Goal: Task Accomplishment & Management: Use online tool/utility

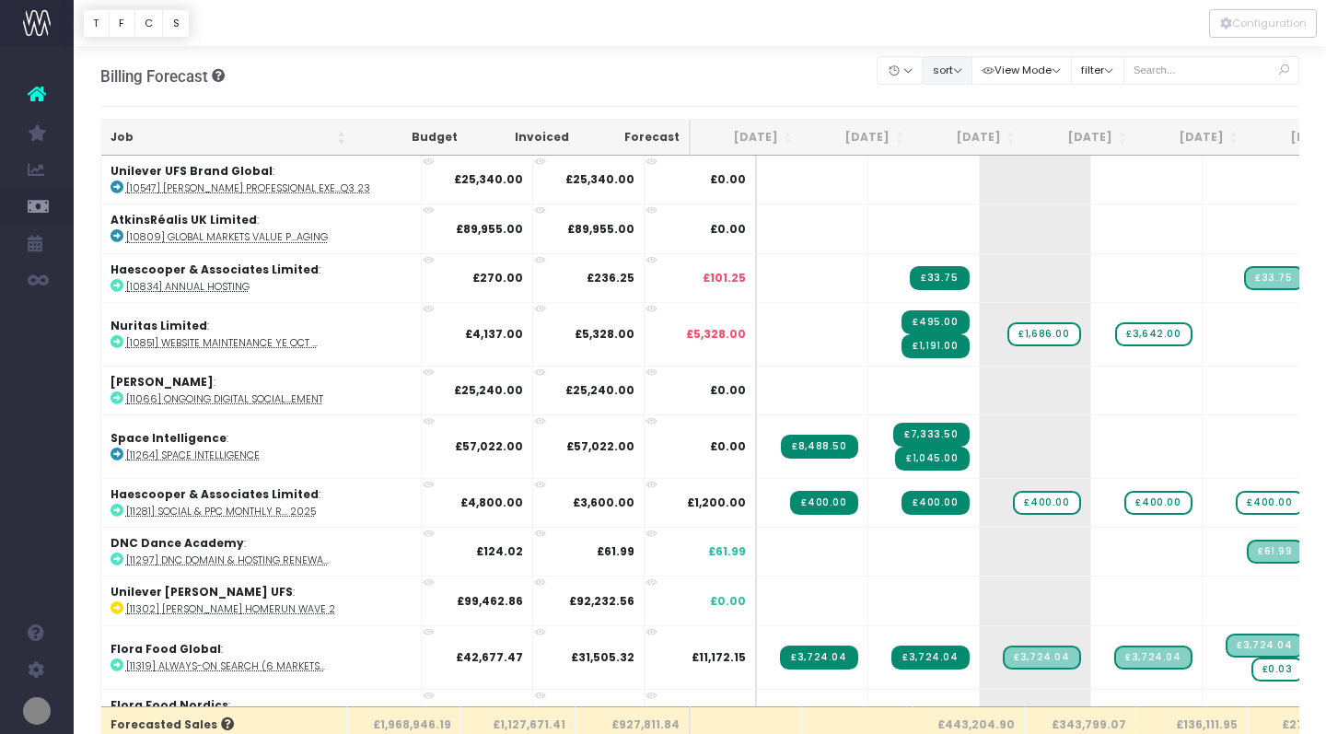
click at [972, 63] on button "sort" at bounding box center [947, 70] width 51 height 29
click at [971, 108] on link "Sort by Job Name Desc" at bounding box center [994, 105] width 144 height 31
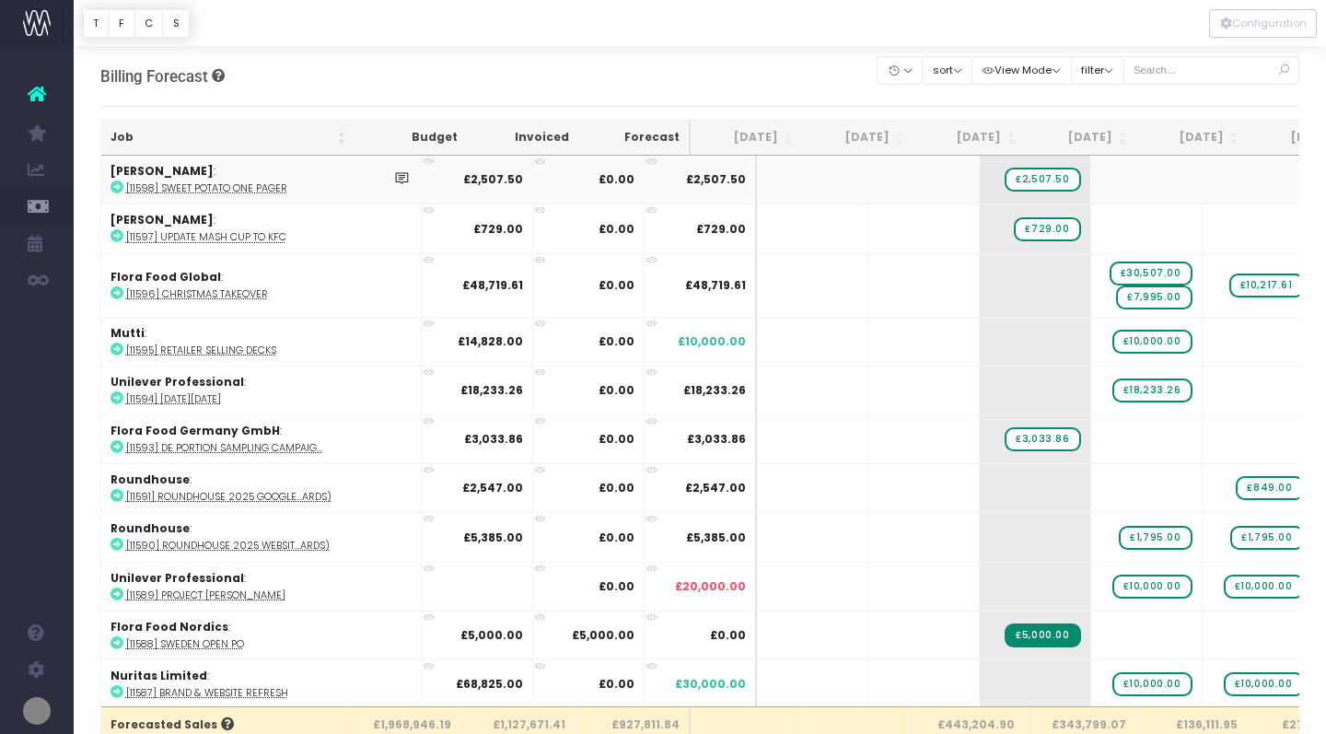
click at [117, 189] on icon at bounding box center [116, 186] width 13 height 13
click at [114, 235] on icon at bounding box center [116, 235] width 13 height 13
click at [118, 291] on icon at bounding box center [116, 292] width 13 height 13
click at [113, 344] on icon at bounding box center [116, 348] width 13 height 13
click at [119, 394] on icon at bounding box center [116, 397] width 13 height 13
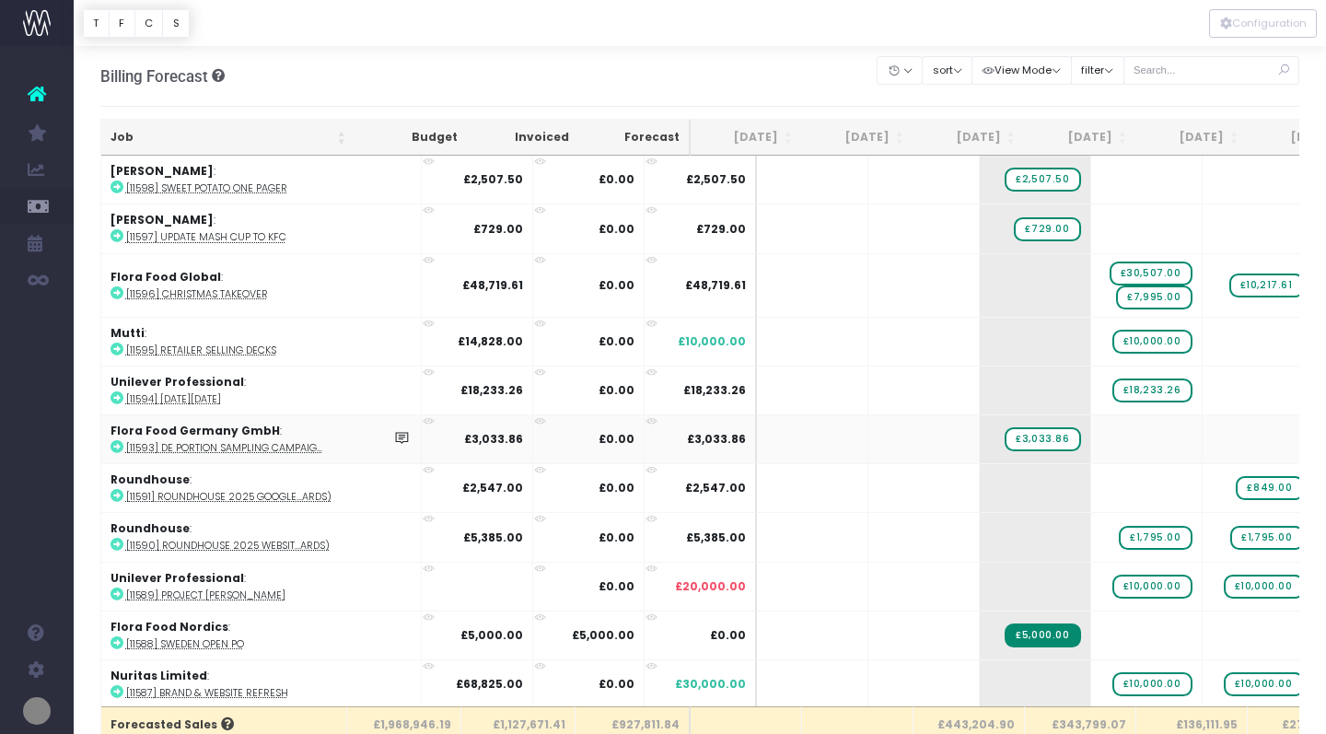
click at [117, 445] on icon at bounding box center [116, 446] width 13 height 13
click at [115, 494] on icon at bounding box center [116, 495] width 13 height 13
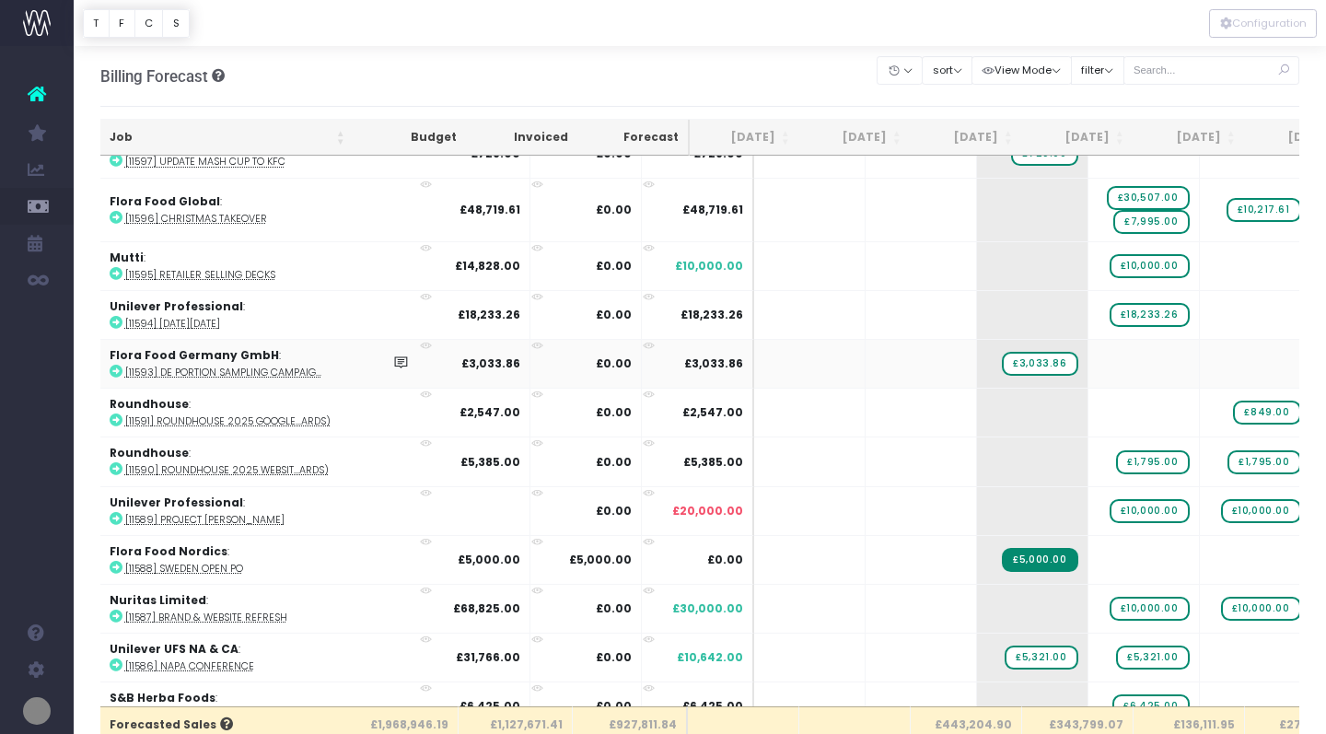
scroll to position [0, 4]
drag, startPoint x: 1086, startPoint y: 193, endPoint x: 980, endPoint y: 215, distance: 108.0
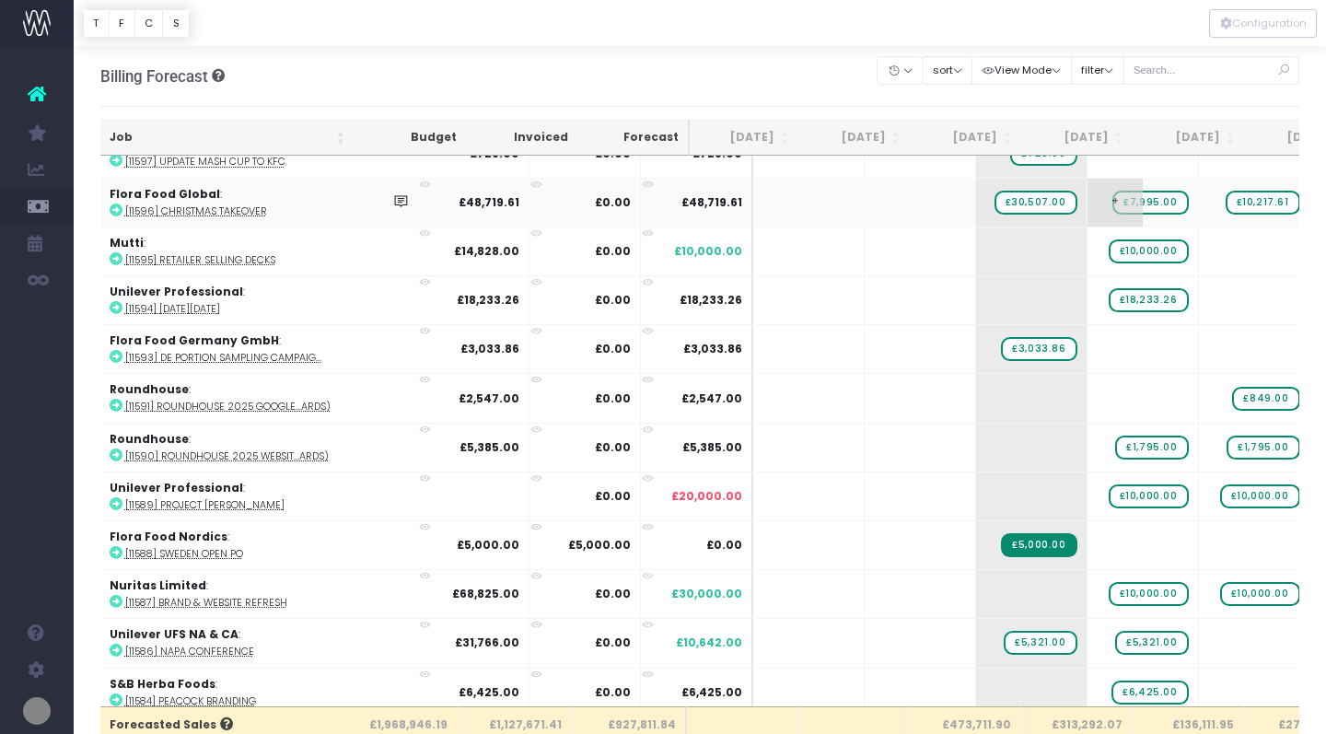
click at [1112, 199] on span "£7,995.00" at bounding box center [1149, 203] width 75 height 24
click at [1225, 203] on span "£10,217.61" at bounding box center [1262, 203] width 75 height 24
click at [976, 211] on span "+" at bounding box center [1003, 203] width 55 height 48
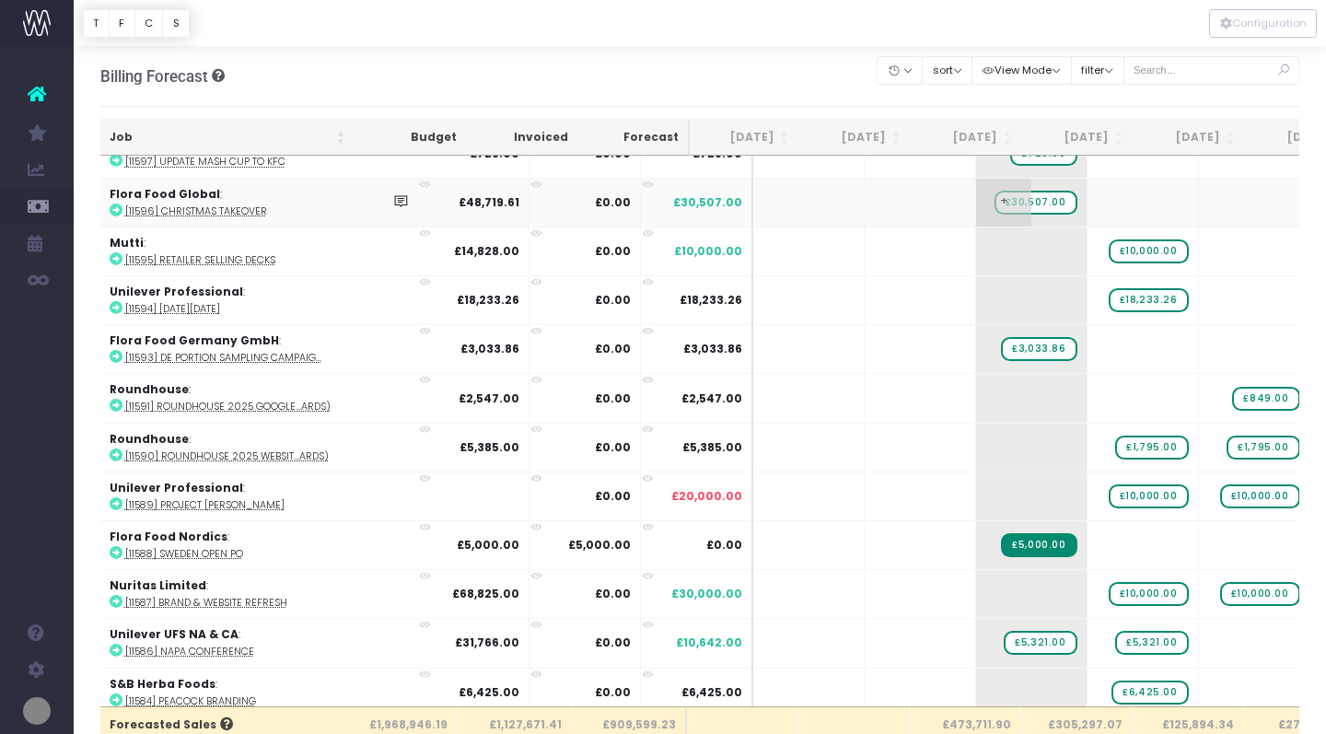
click at [976, 211] on span "+" at bounding box center [1003, 203] width 55 height 48
click at [875, 208] on body "Oh my... this is bad. [PERSON_NAME] wasn't able to load this page. Please conta…" at bounding box center [663, 367] width 1326 height 734
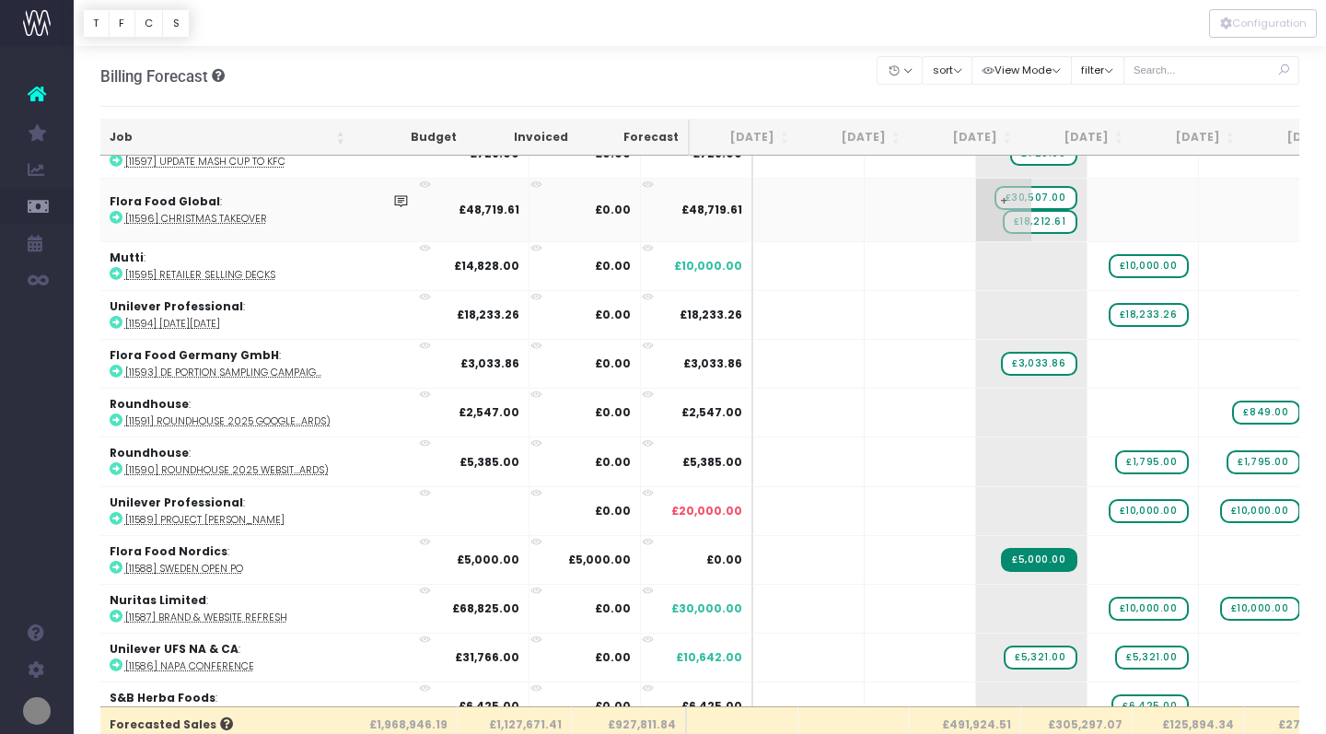
click at [1003, 223] on span "£18,212.61" at bounding box center [1040, 222] width 75 height 24
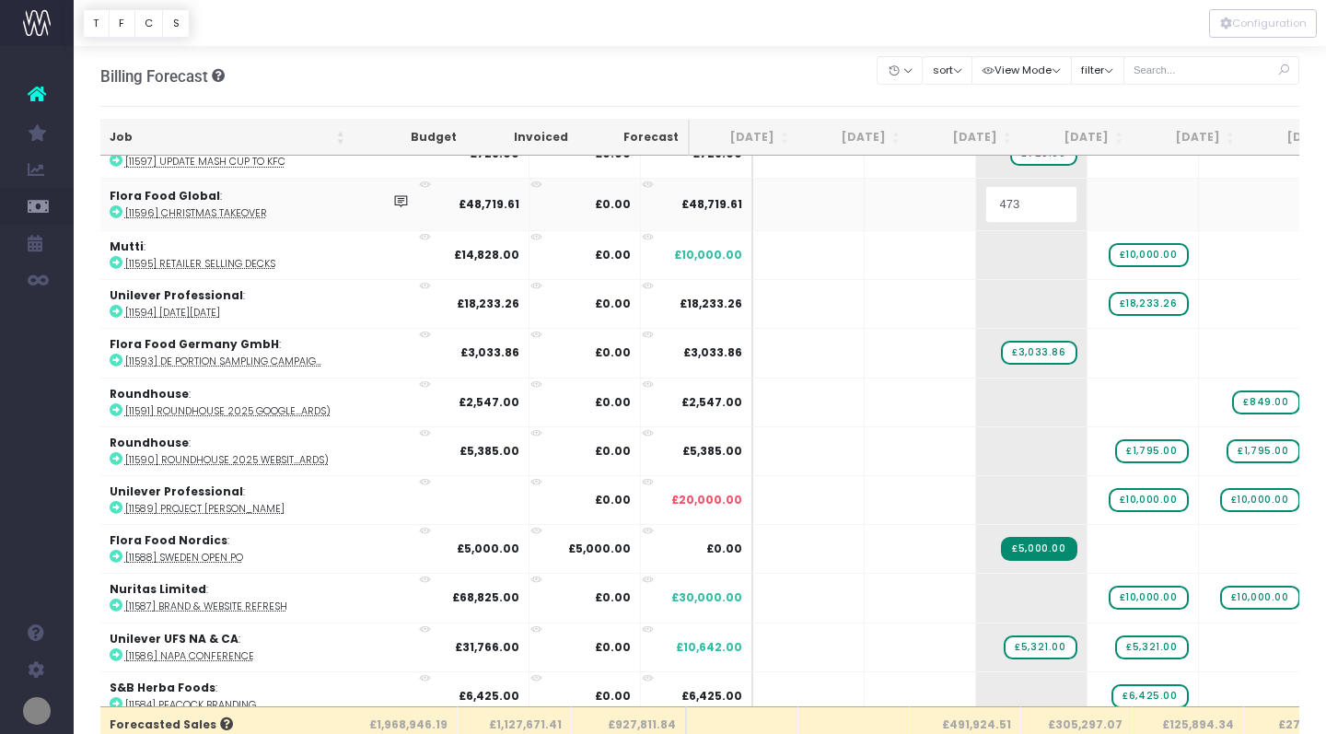
type input "4733"
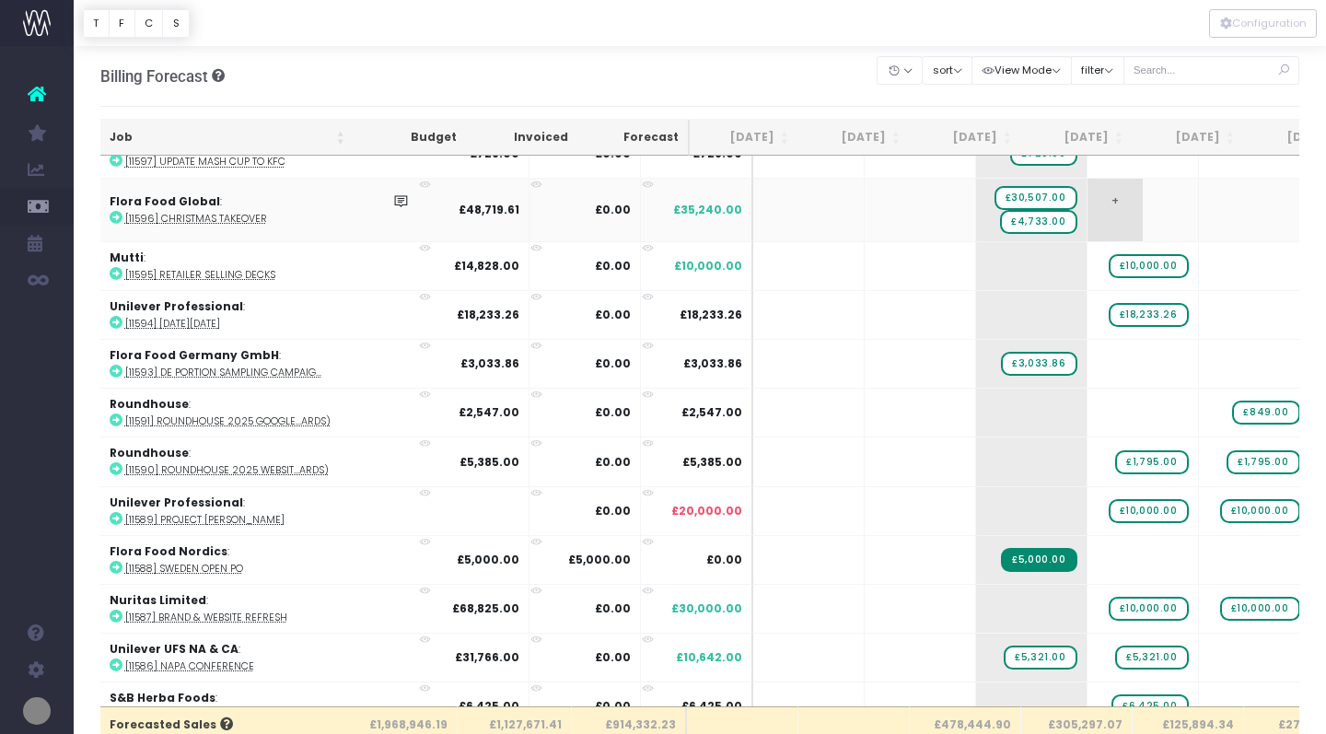
click at [1087, 203] on span "+" at bounding box center [1114, 210] width 55 height 63
type input "4733"
click at [1207, 208] on body "Oh my... this is bad. [PERSON_NAME] wasn't able to load this page. Please conta…" at bounding box center [663, 367] width 1326 height 734
click at [1199, 205] on span "+" at bounding box center [1226, 210] width 55 height 63
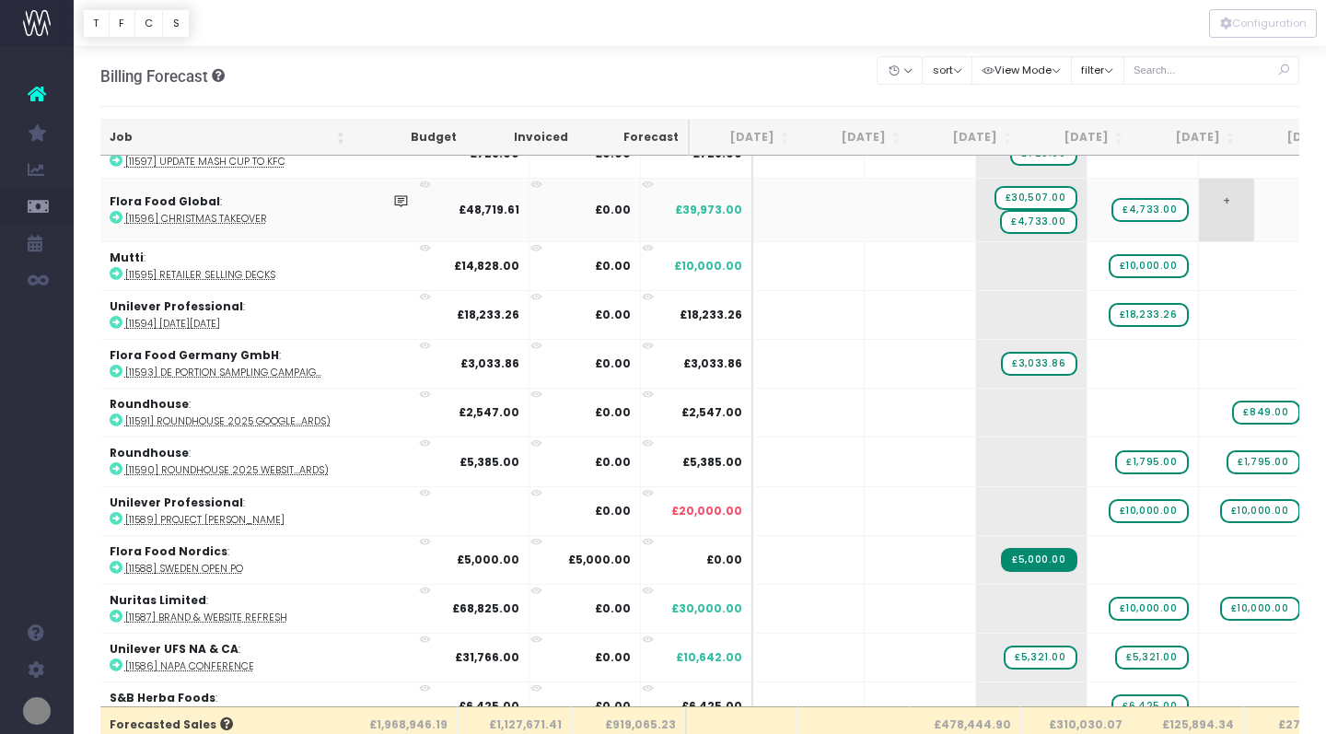
click at [1199, 205] on span "+" at bounding box center [1226, 210] width 55 height 63
click at [1208, 211] on input "8746.61" at bounding box center [1254, 209] width 92 height 37
click at [1269, 205] on body "Oh my... this is bad. [PERSON_NAME] wasn't able to load this page. Please conta…" at bounding box center [663, 367] width 1326 height 734
click at [1225, 209] on span "£8,746.61" at bounding box center [1262, 210] width 74 height 24
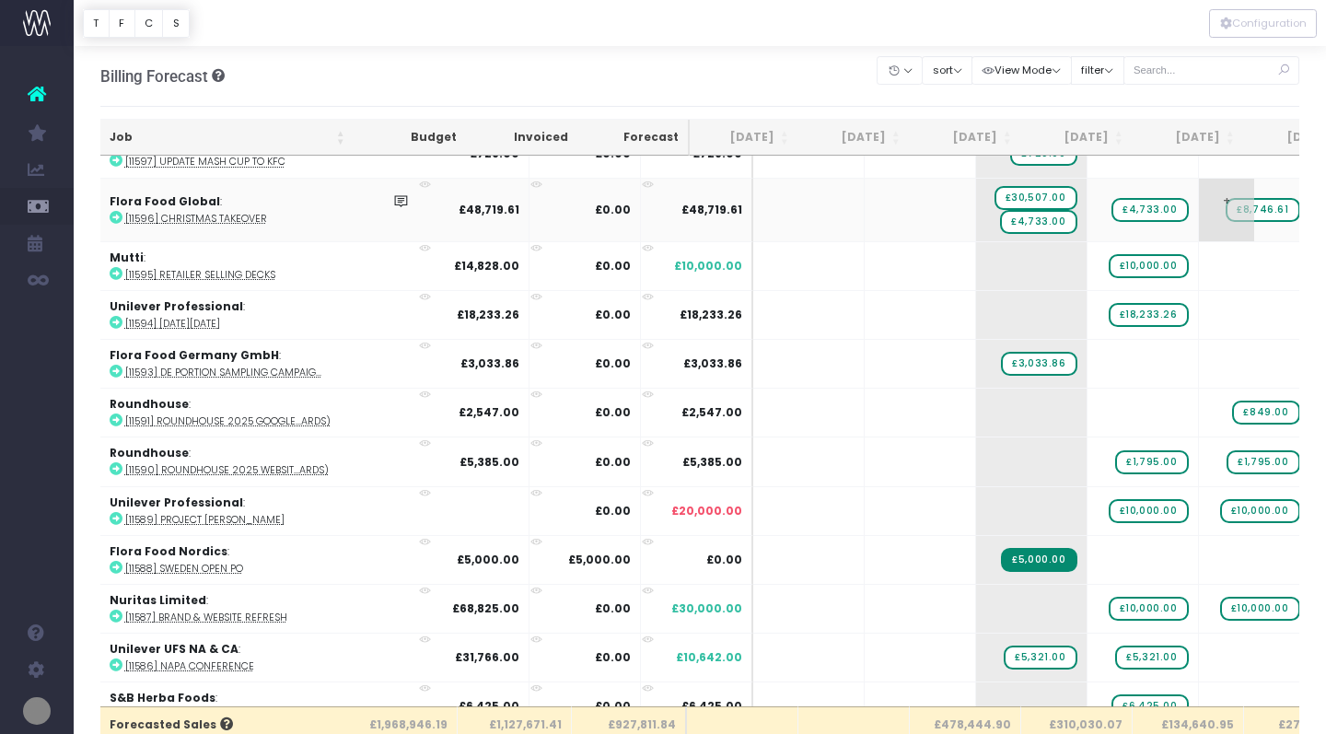
click at [1225, 209] on span "£8,746.61" at bounding box center [1262, 210] width 74 height 24
type input "4733"
click at [114, 217] on icon at bounding box center [116, 217] width 13 height 13
click at [994, 188] on span "£30,507.00" at bounding box center [1035, 198] width 83 height 24
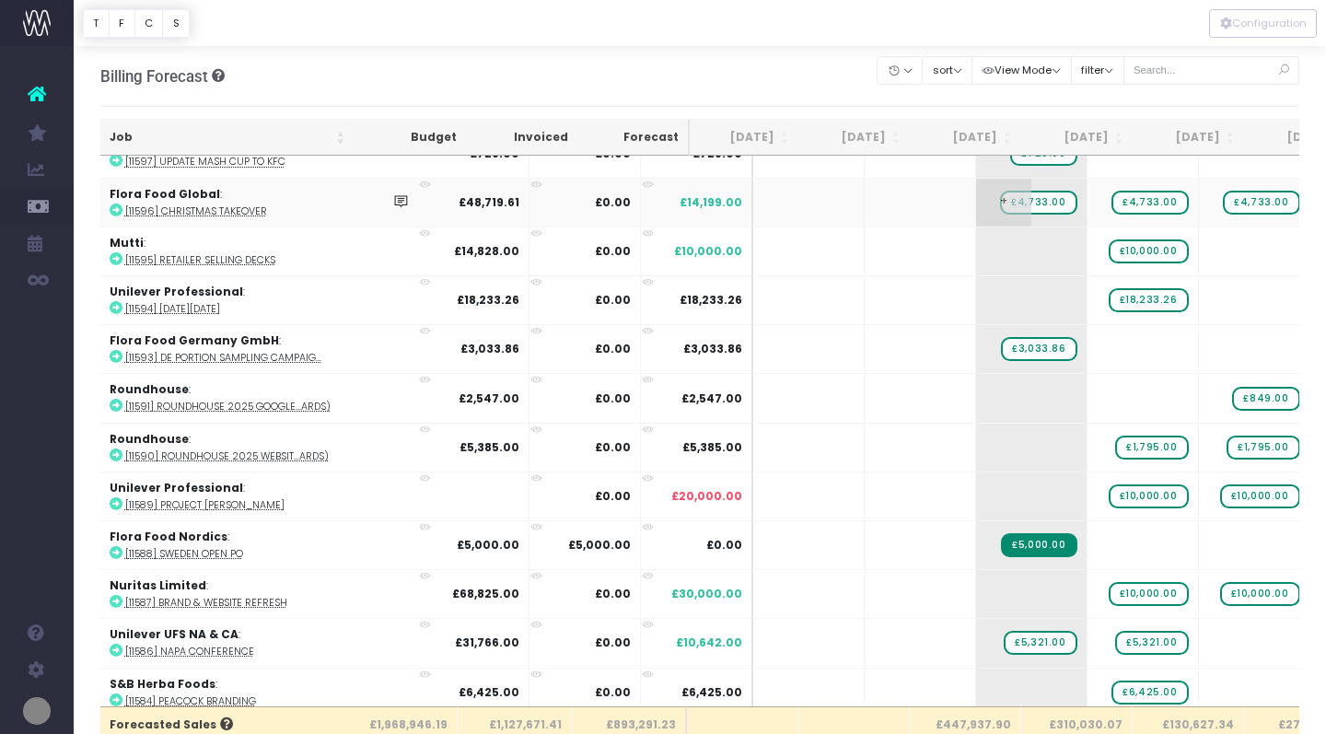
click at [976, 194] on span "+" at bounding box center [1003, 203] width 55 height 48
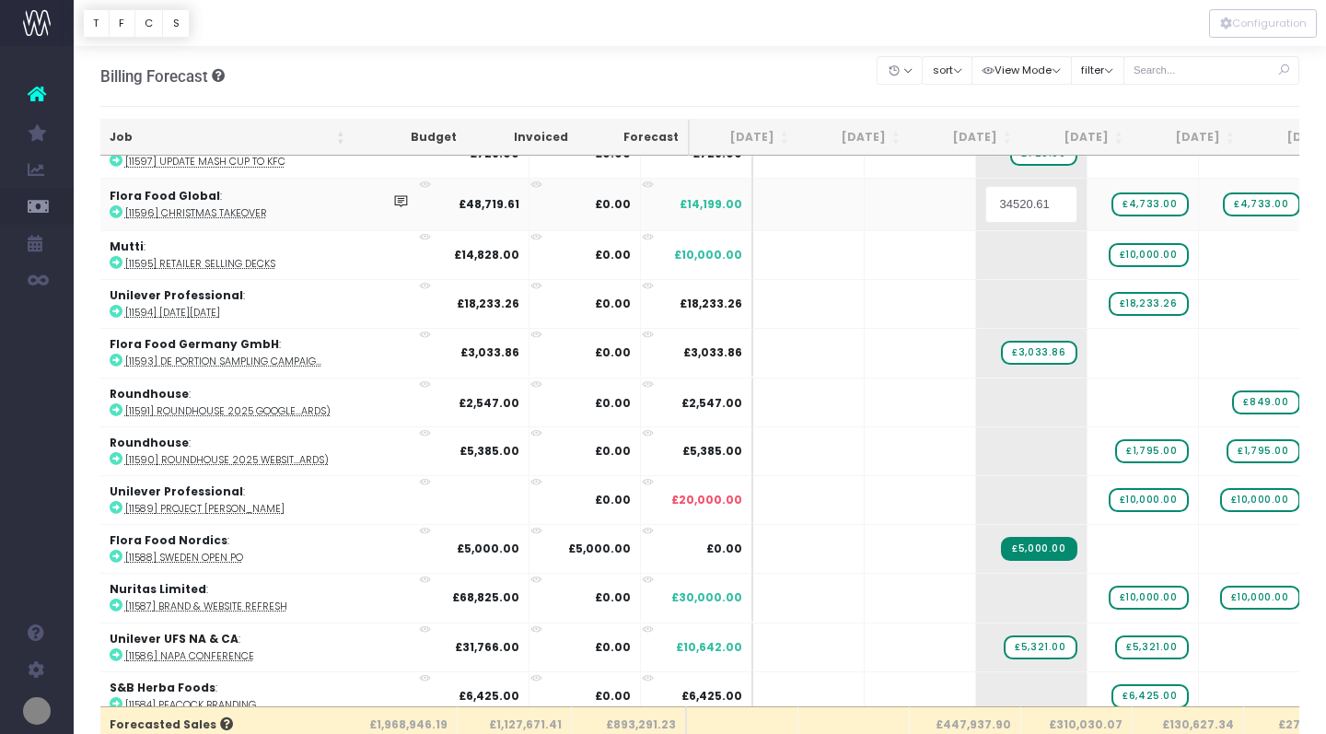
click at [847, 196] on body "Oh my... this is bad. [PERSON_NAME] wasn't able to load this page. Please conta…" at bounding box center [663, 367] width 1326 height 734
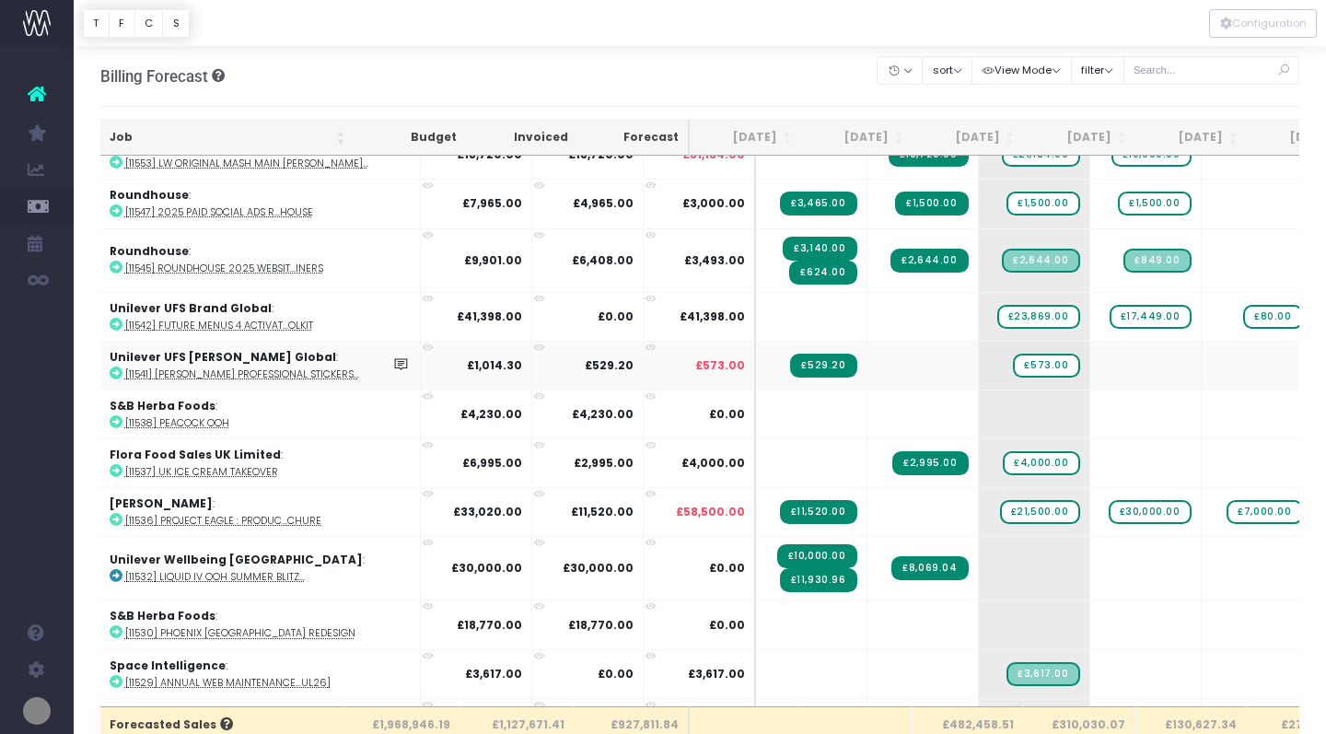
scroll to position [1816, 1]
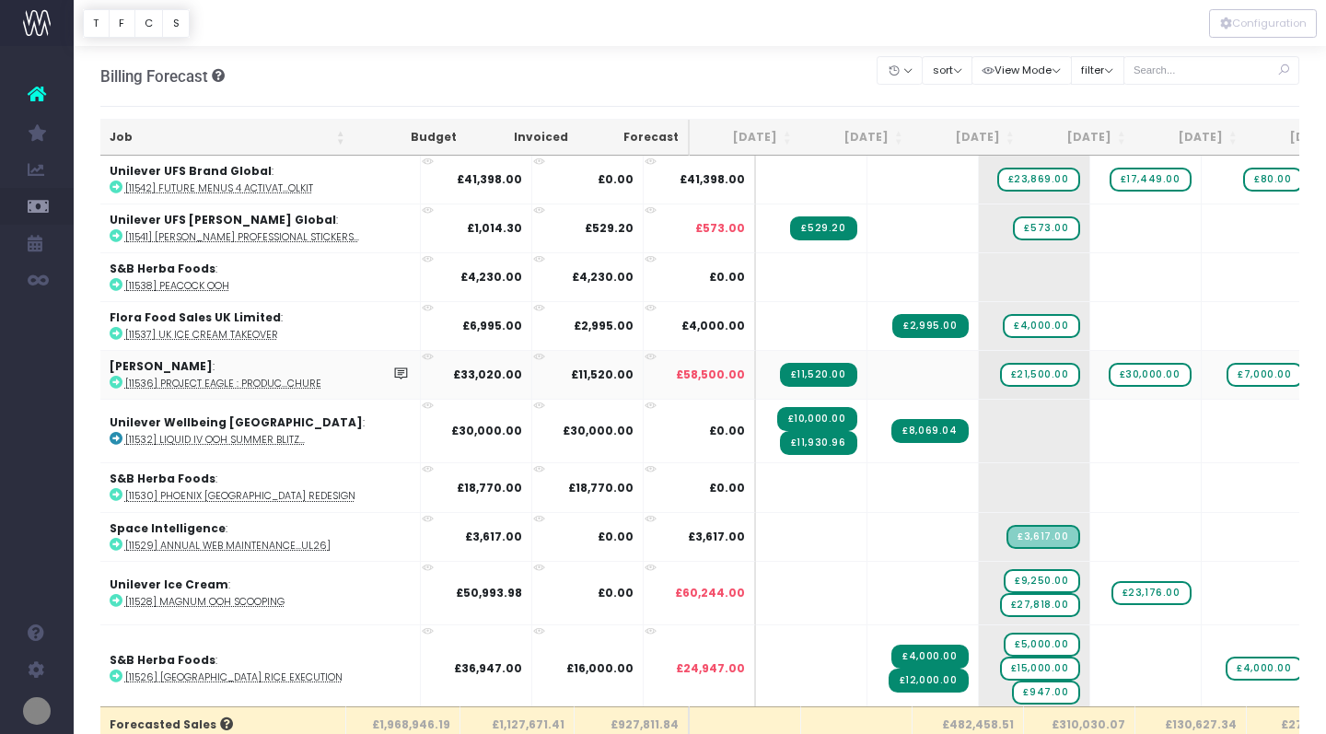
click at [115, 379] on icon at bounding box center [116, 382] width 13 height 13
